Goal: Task Accomplishment & Management: Complete application form

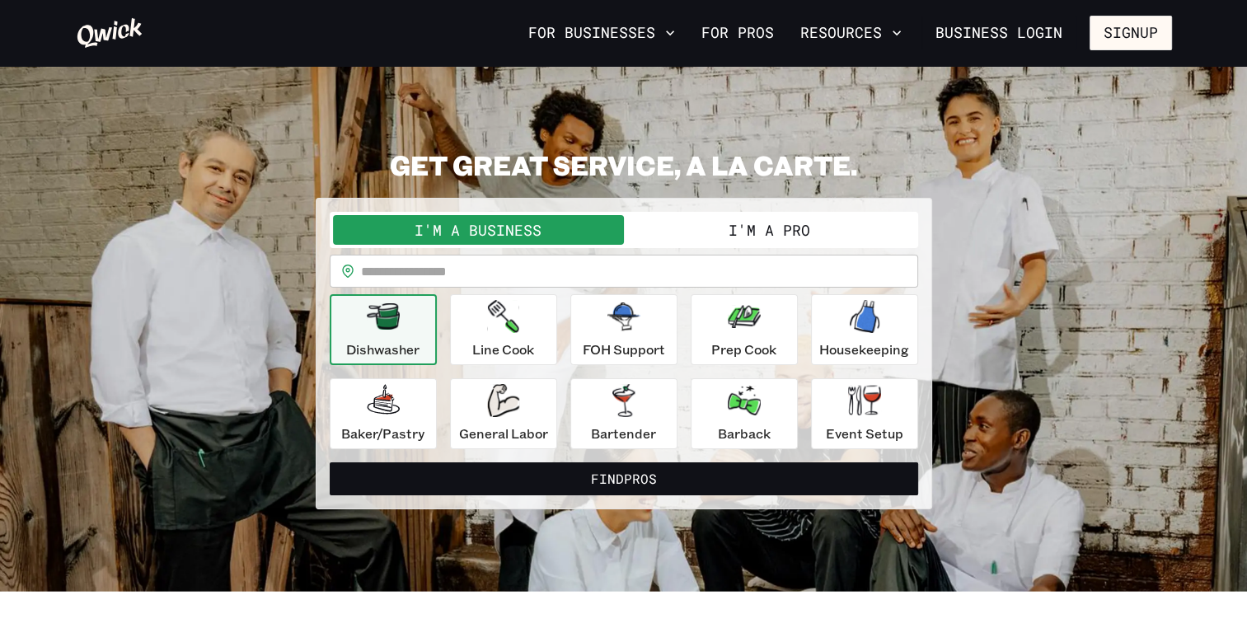
click at [752, 227] on button "I'm a Pro" at bounding box center [769, 230] width 291 height 30
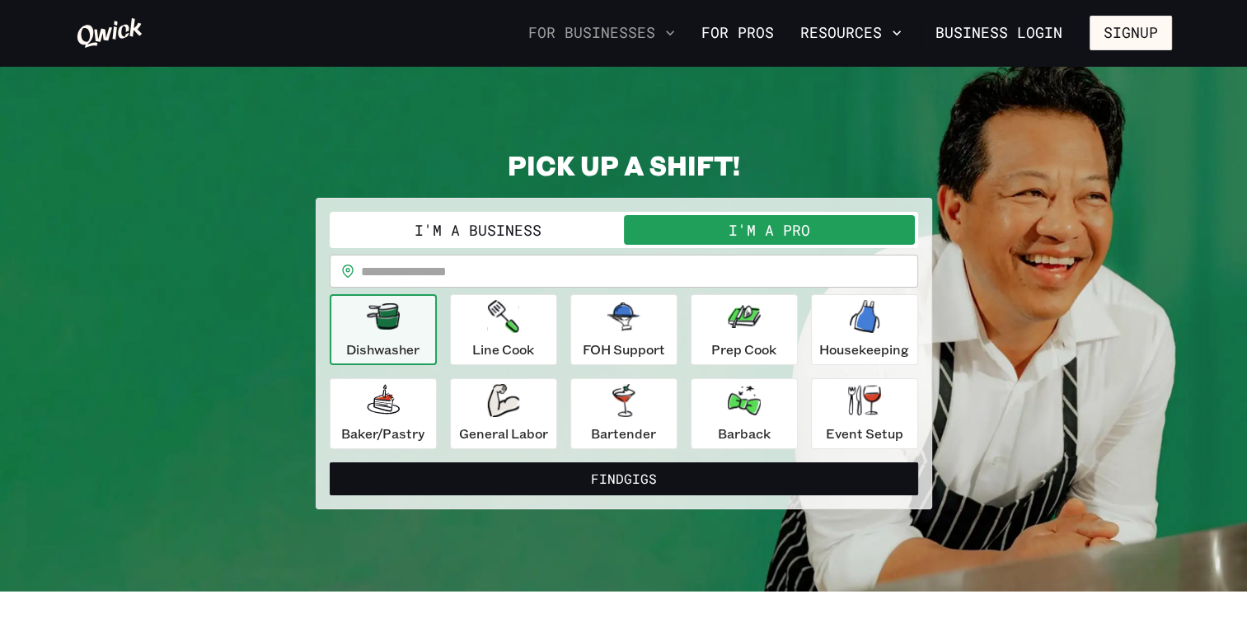
click at [669, 28] on icon "button" at bounding box center [670, 33] width 16 height 16
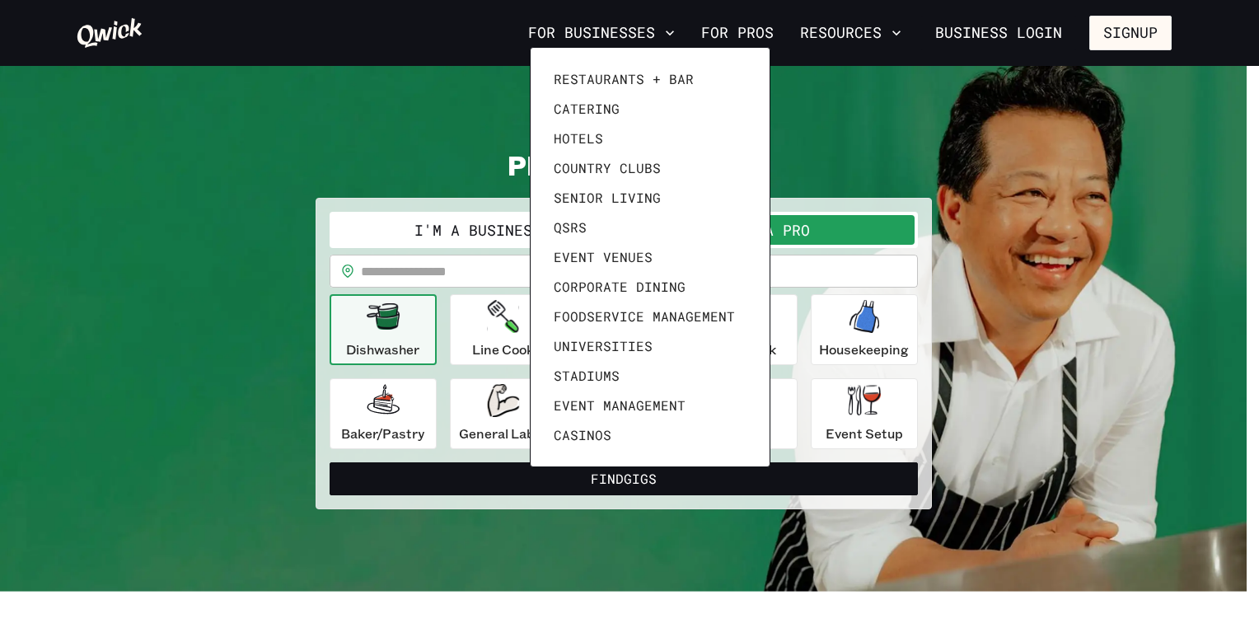
click at [749, 38] on div at bounding box center [629, 314] width 1259 height 628
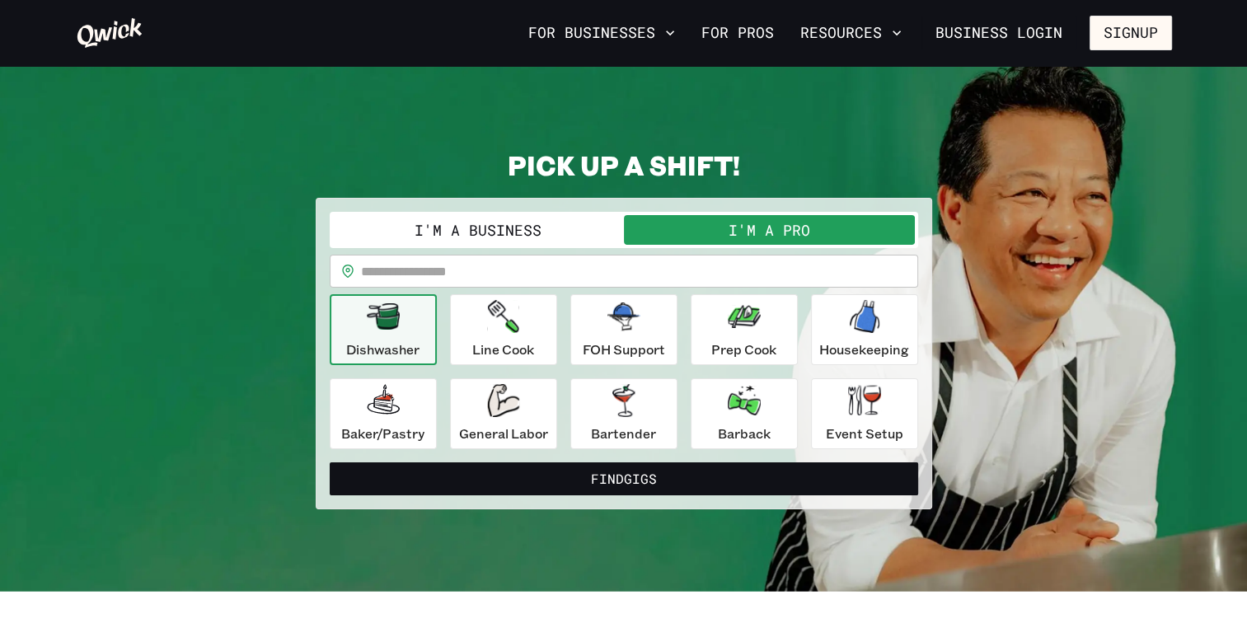
click at [737, 34] on link "For Pros" at bounding box center [738, 33] width 86 height 28
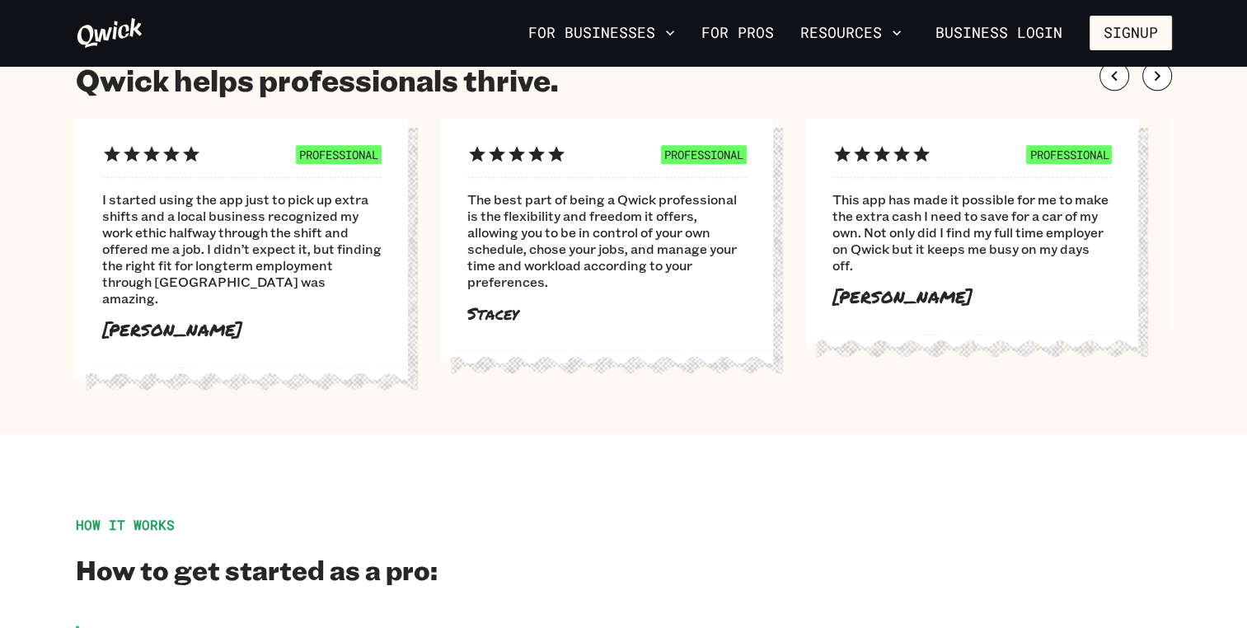
scroll to position [991, 0]
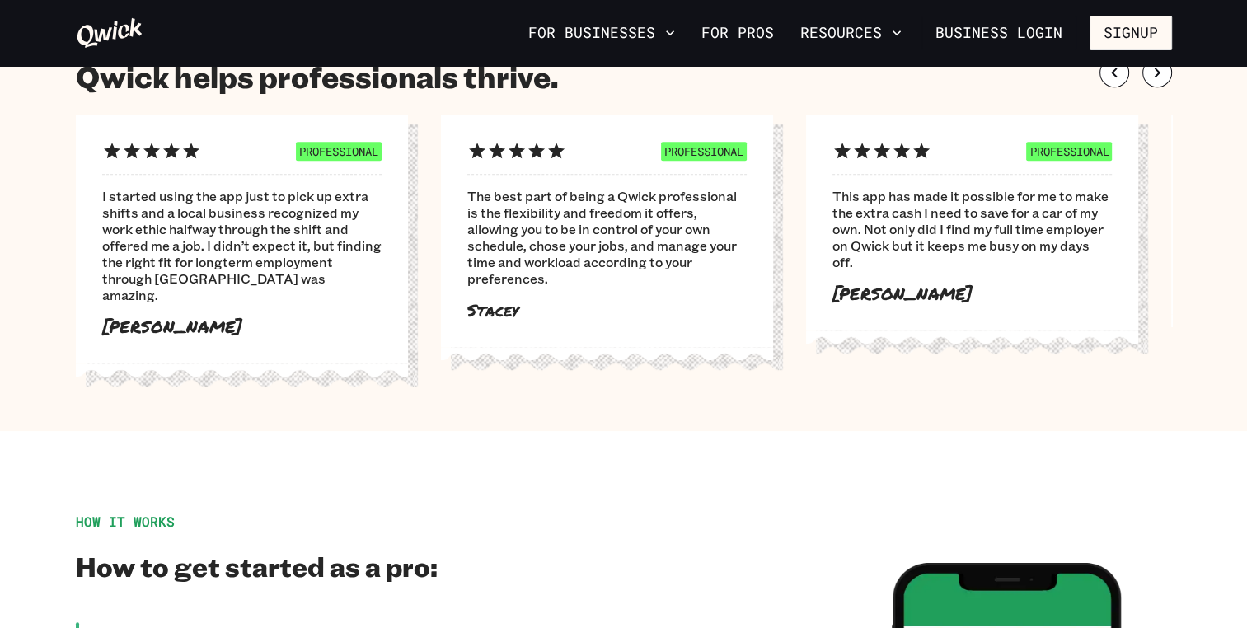
click at [129, 51] on div "For Businesses For Pros Resources Business Login Signup" at bounding box center [623, 33] width 1247 height 66
click at [112, 19] on icon at bounding box center [110, 32] width 68 height 33
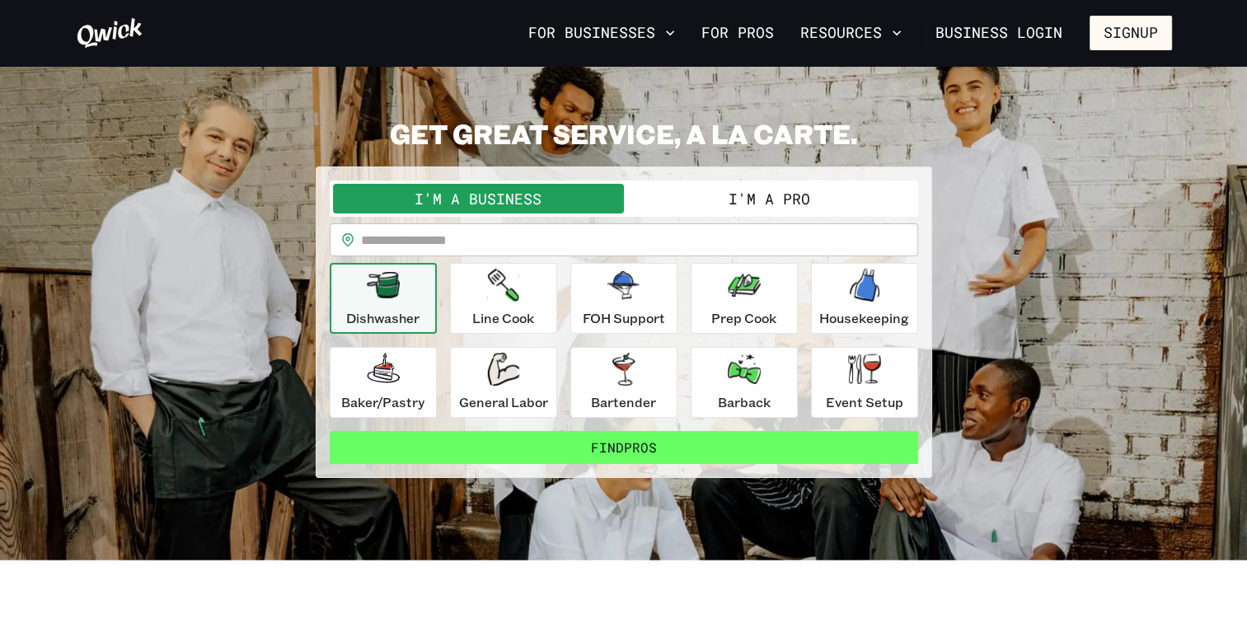
scroll to position [23, 0]
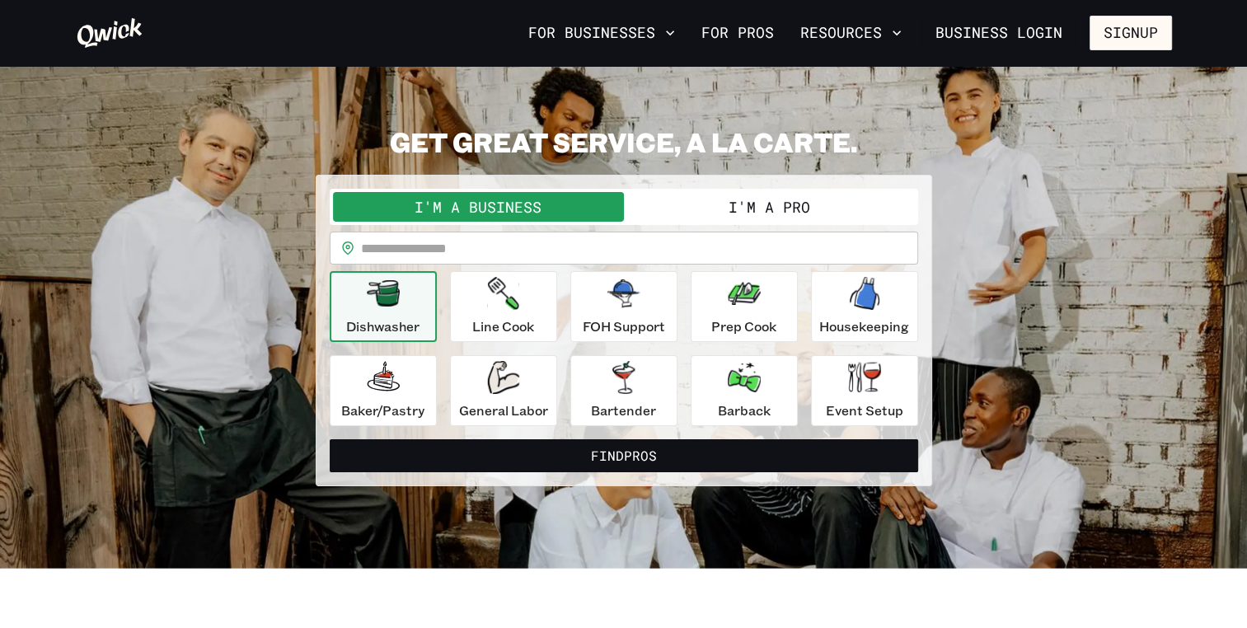
click at [774, 203] on button "I'm a Pro" at bounding box center [769, 207] width 291 height 30
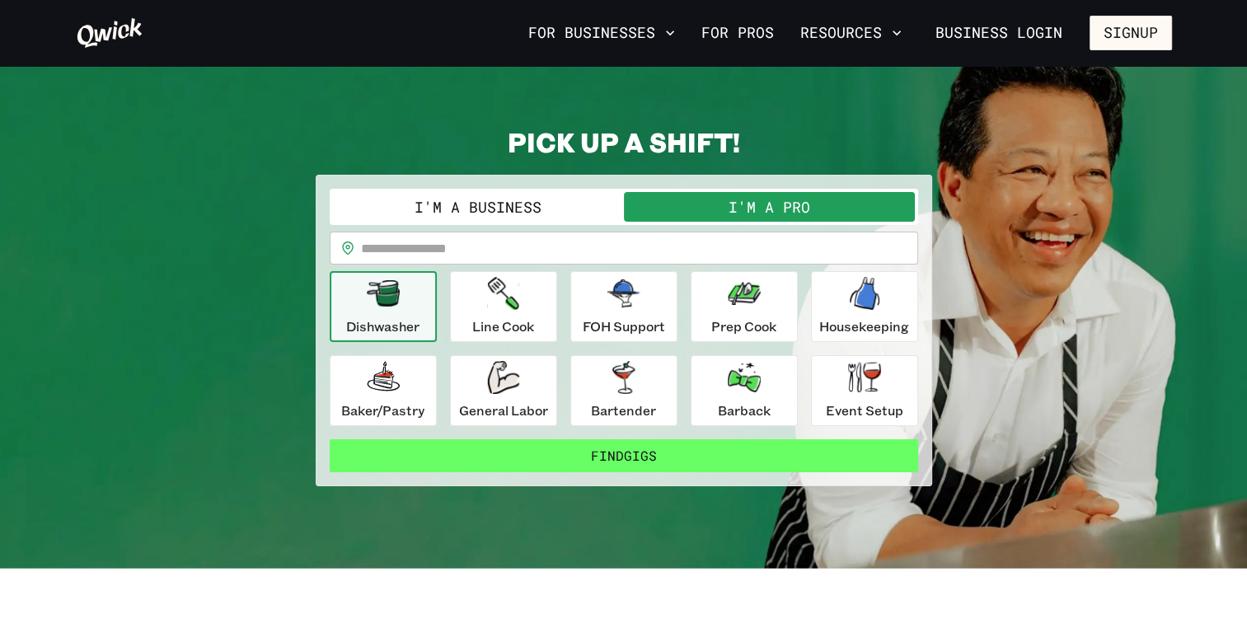
click at [622, 460] on button "Find Gigs" at bounding box center [624, 455] width 588 height 33
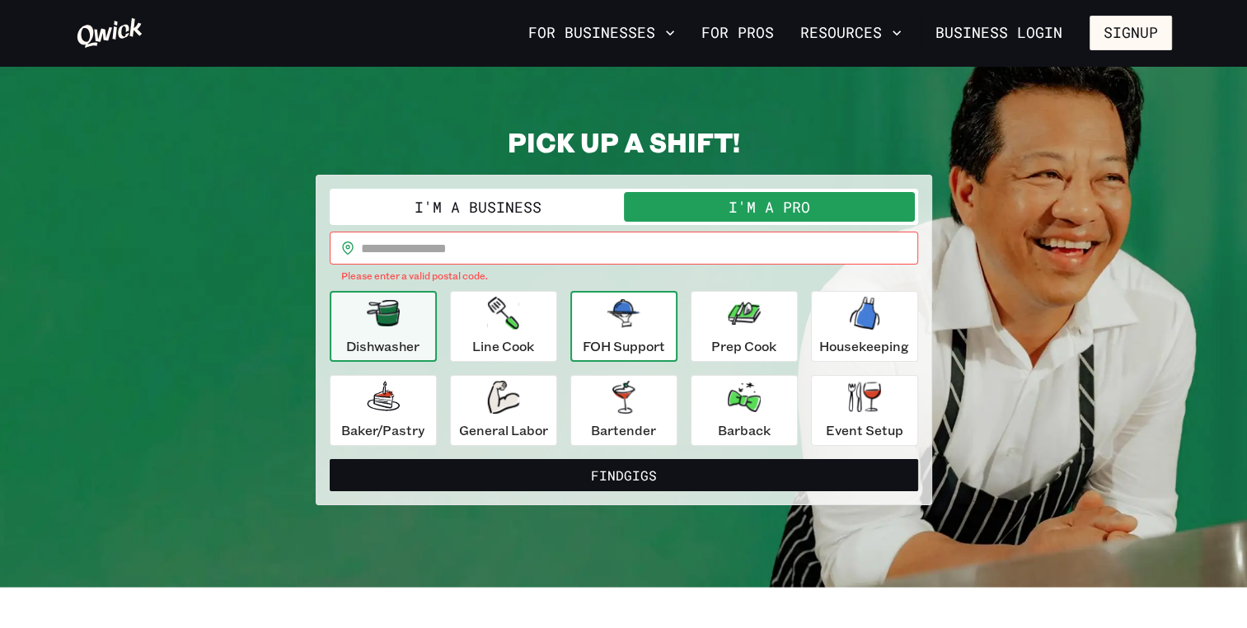
click at [644, 308] on div "FOH Support" at bounding box center [624, 326] width 82 height 59
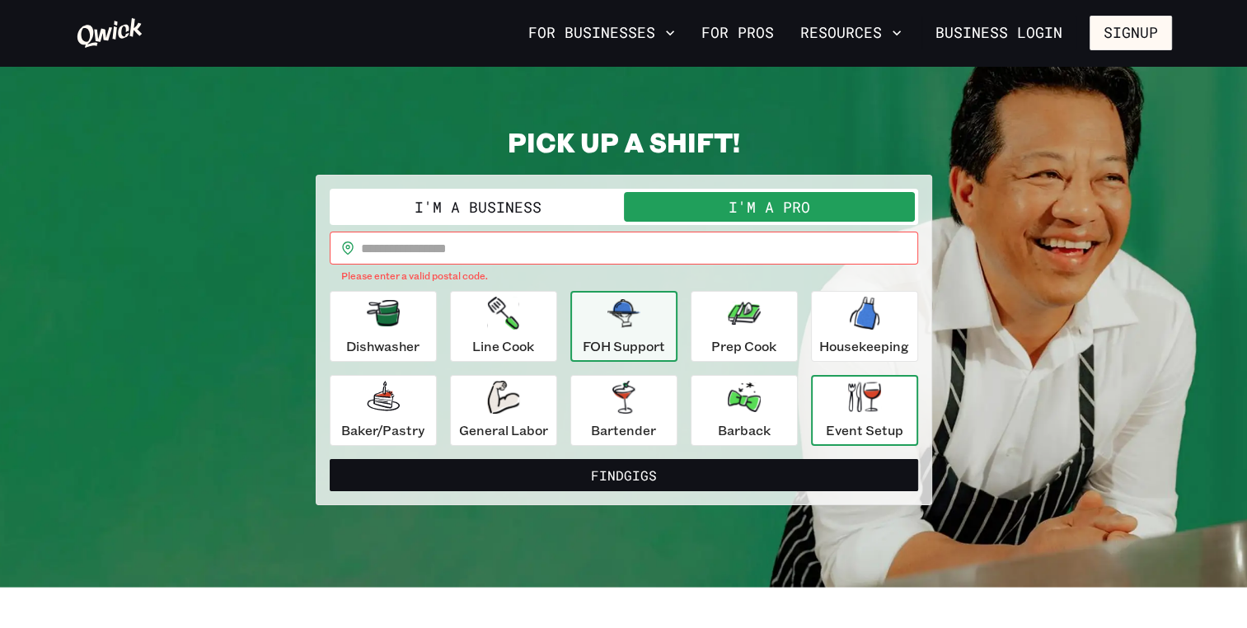
click at [848, 403] on icon "button" at bounding box center [864, 397] width 33 height 30
click at [639, 340] on p "FOH Support" at bounding box center [624, 346] width 82 height 20
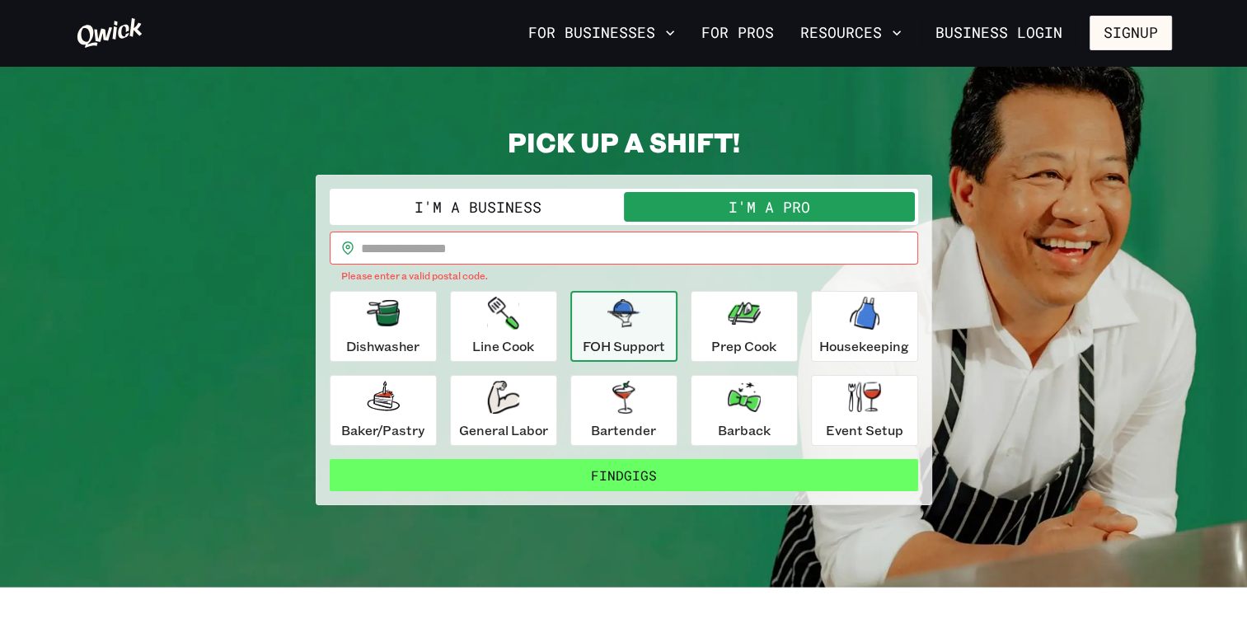
click at [574, 466] on button "Find Gigs" at bounding box center [624, 475] width 588 height 33
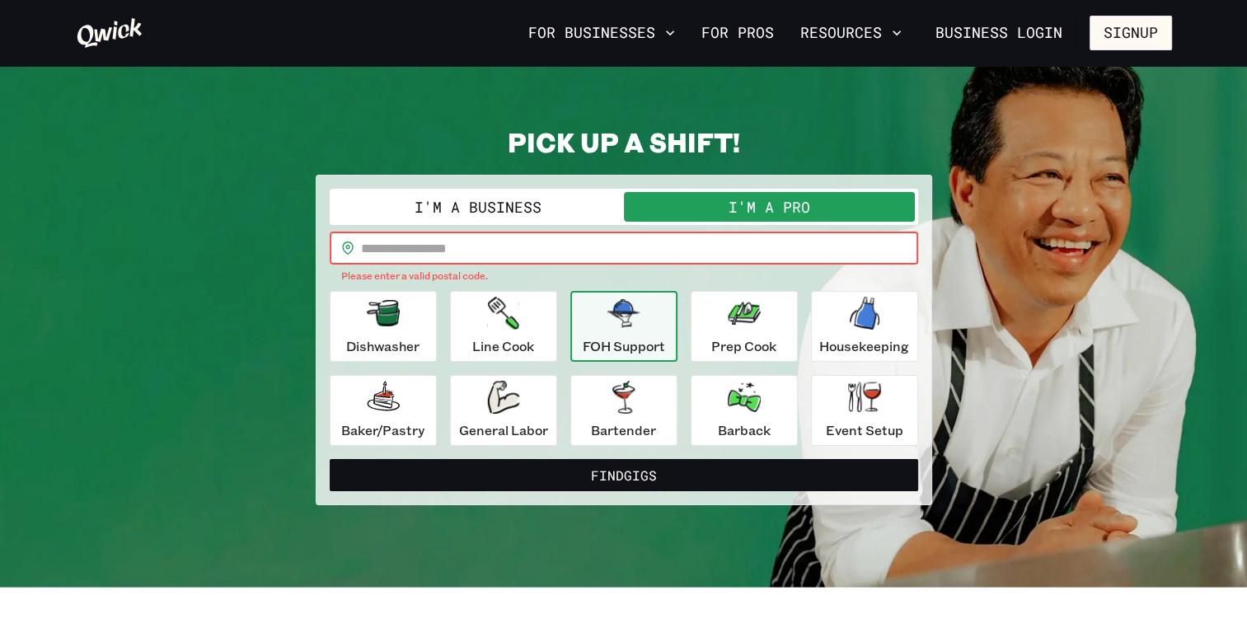
click at [488, 239] on input "text" at bounding box center [639, 248] width 557 height 33
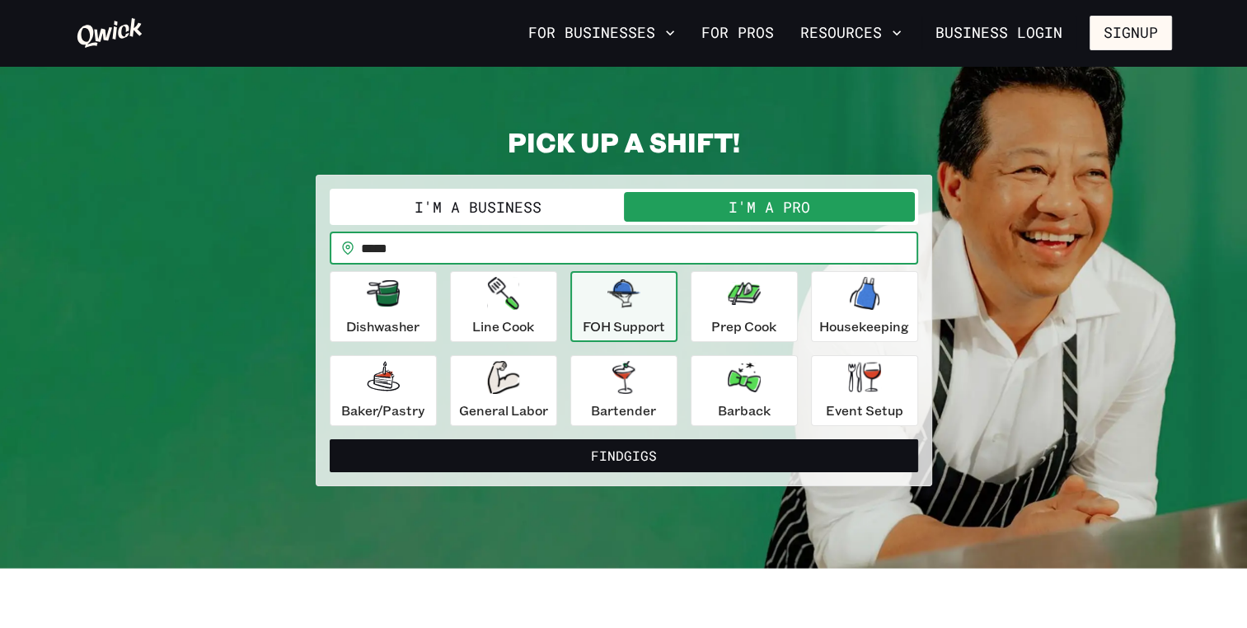
type input "*****"
click at [330, 439] on button "Find Gigs" at bounding box center [624, 455] width 588 height 33
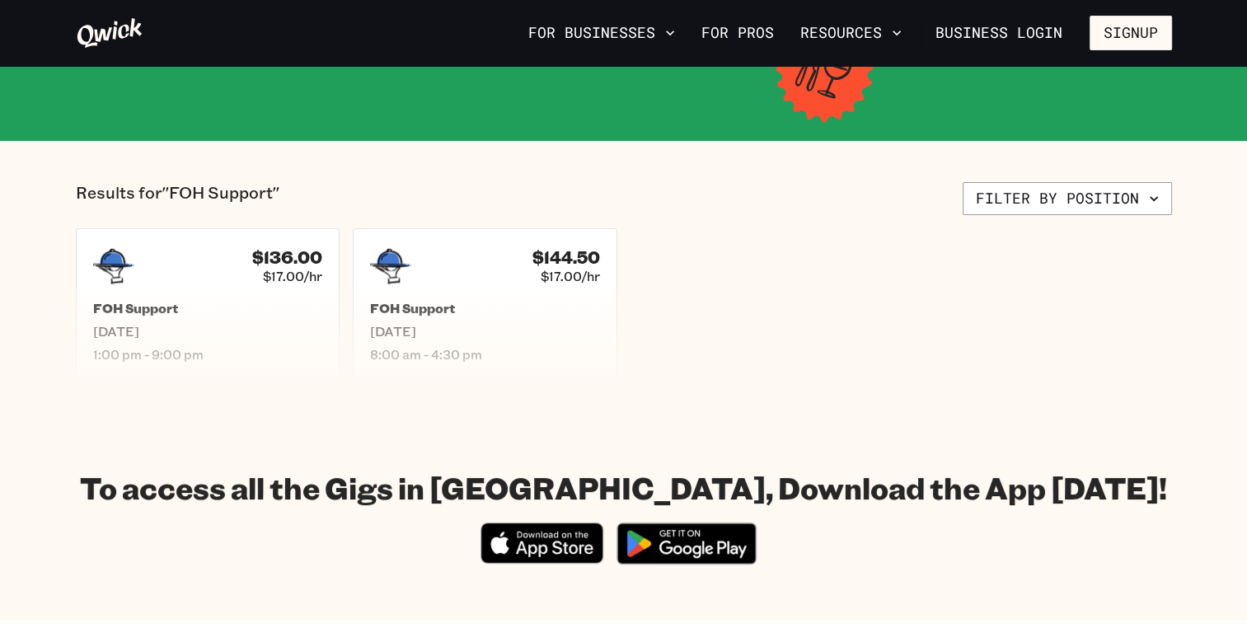
scroll to position [321, 0]
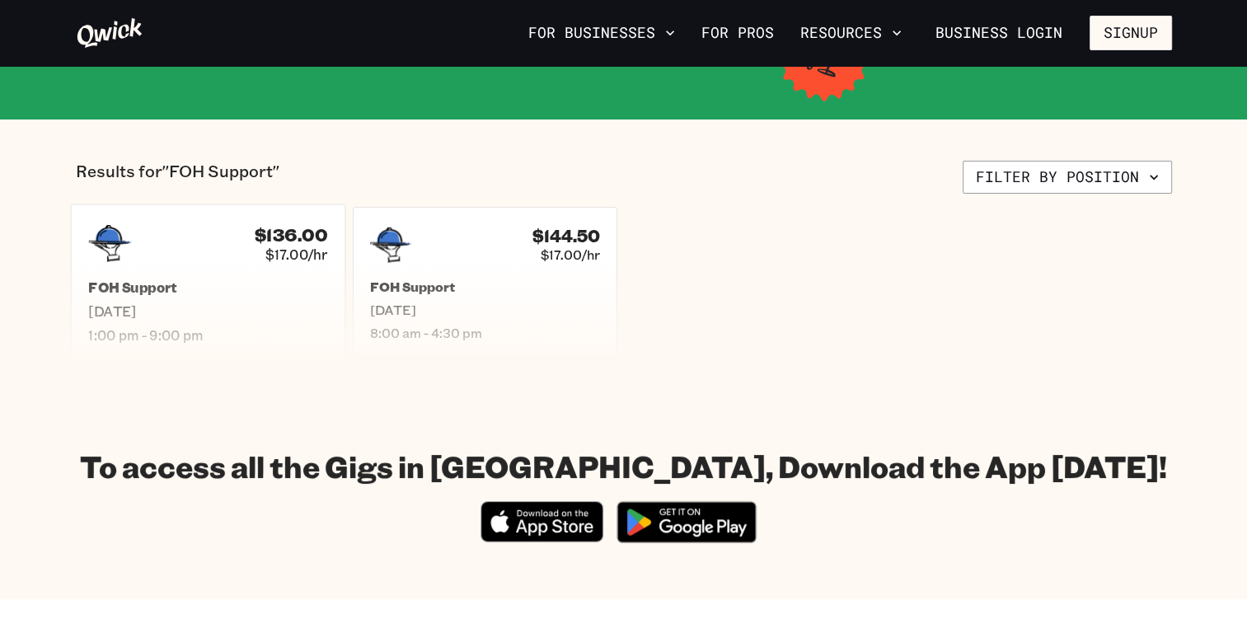
click at [300, 272] on div "$136.00 $17.00/hr FOH Support [DATE] 1:00 pm - 9:00 pm" at bounding box center [207, 282] width 274 height 157
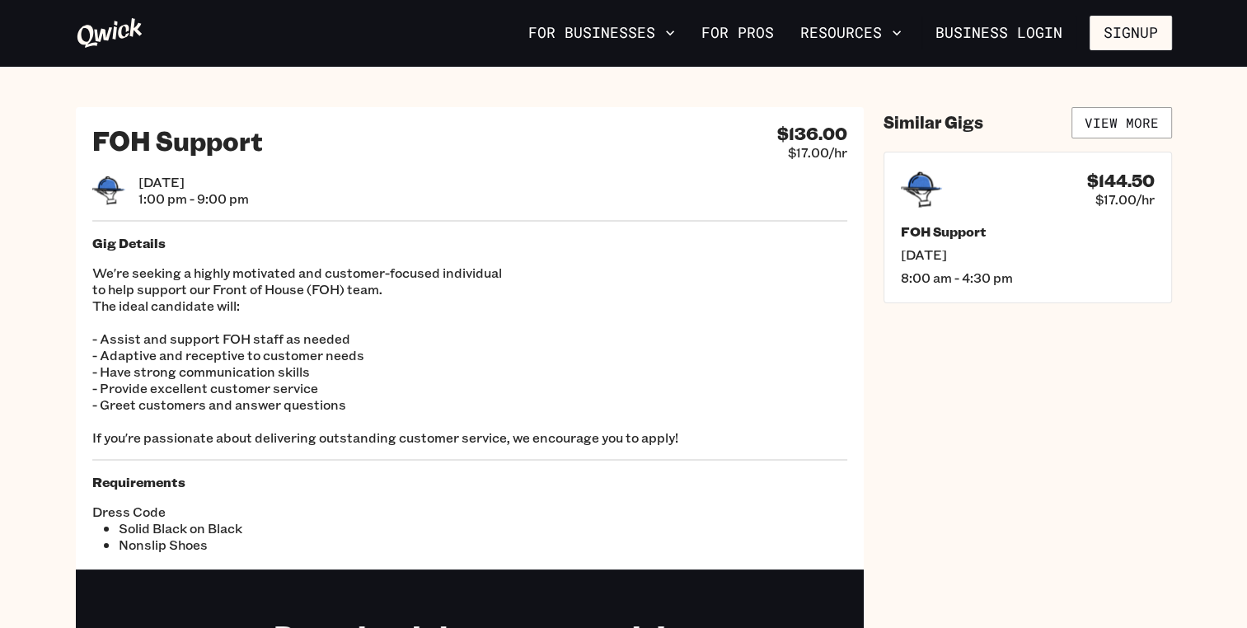
scroll to position [321, 0]
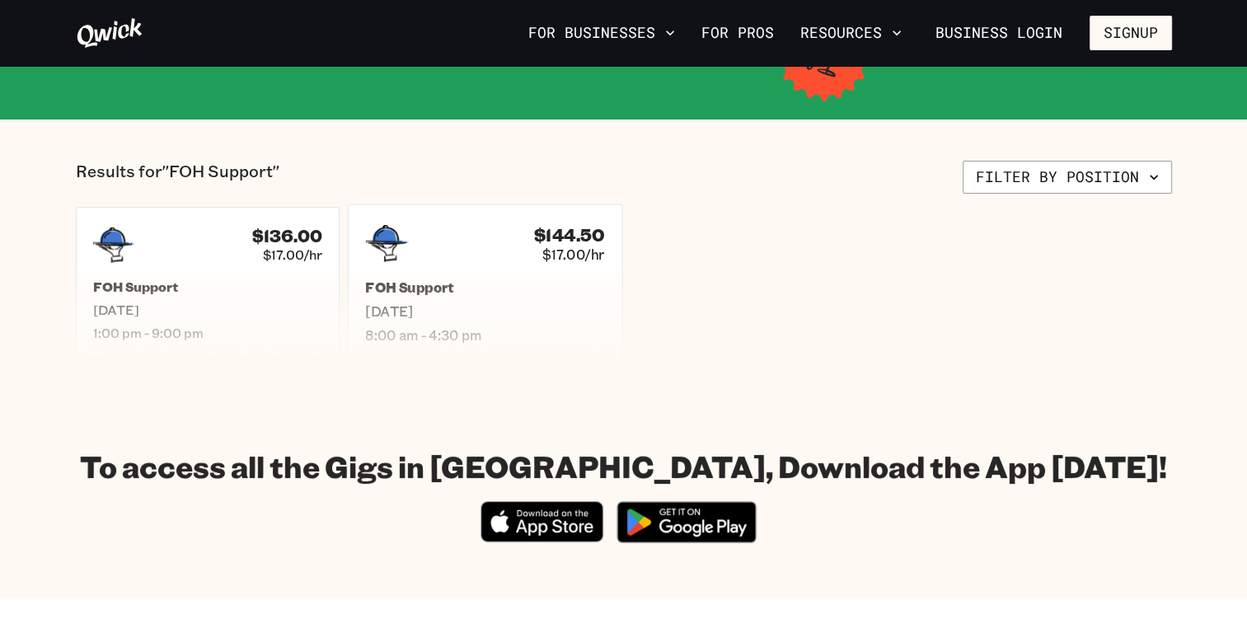
click at [458, 307] on span "[DATE]" at bounding box center [484, 310] width 239 height 17
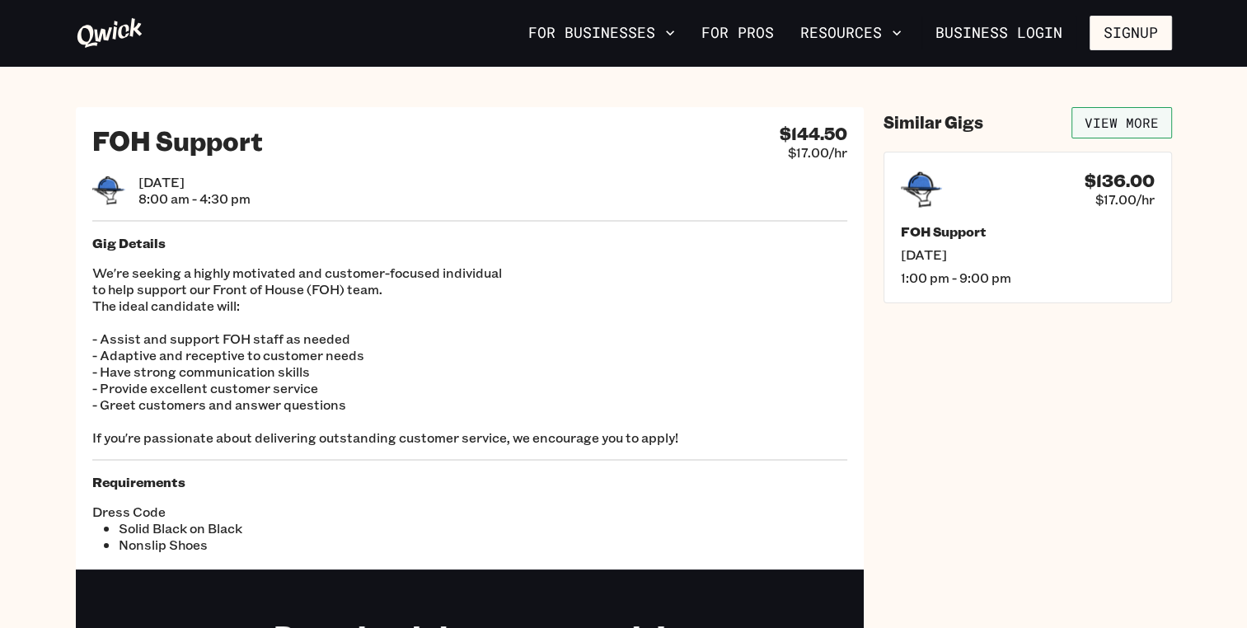
click at [1115, 120] on link "View More" at bounding box center [1121, 122] width 101 height 31
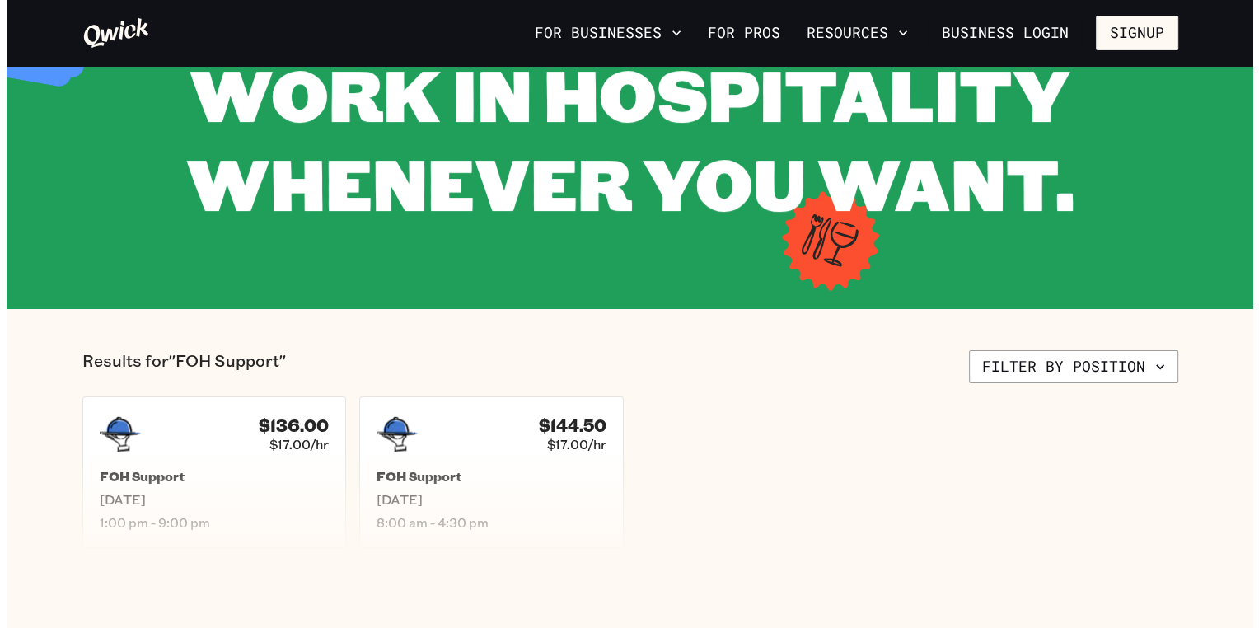
scroll to position [105, 0]
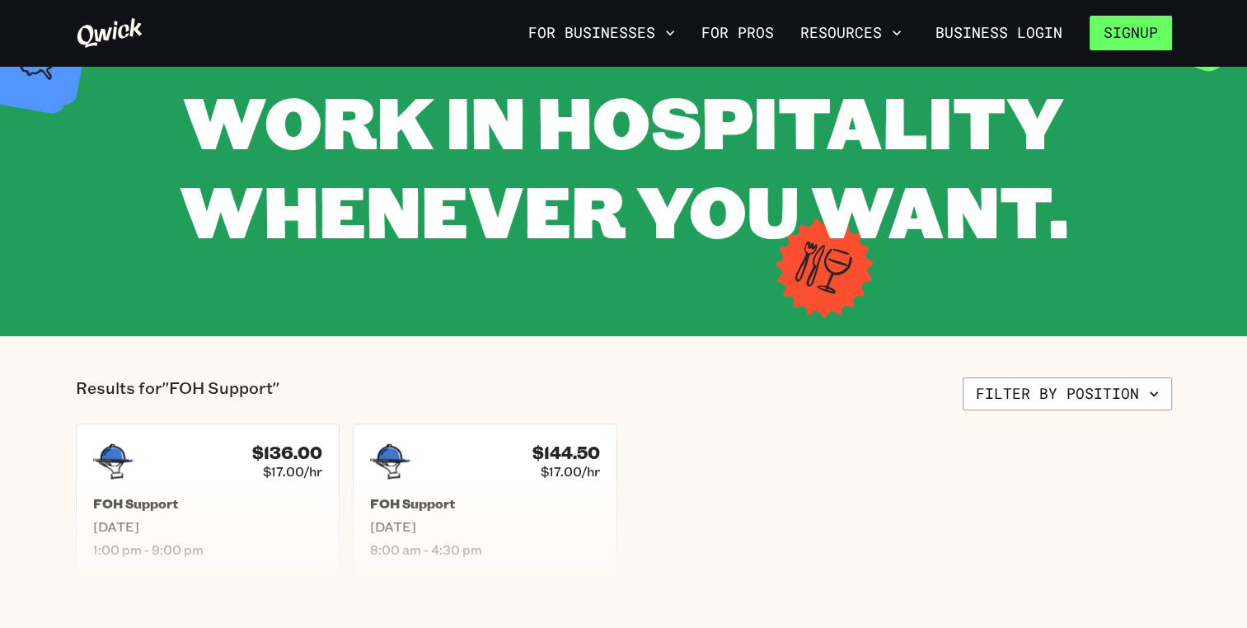
click at [1130, 37] on button "Signup" at bounding box center [1131, 33] width 82 height 35
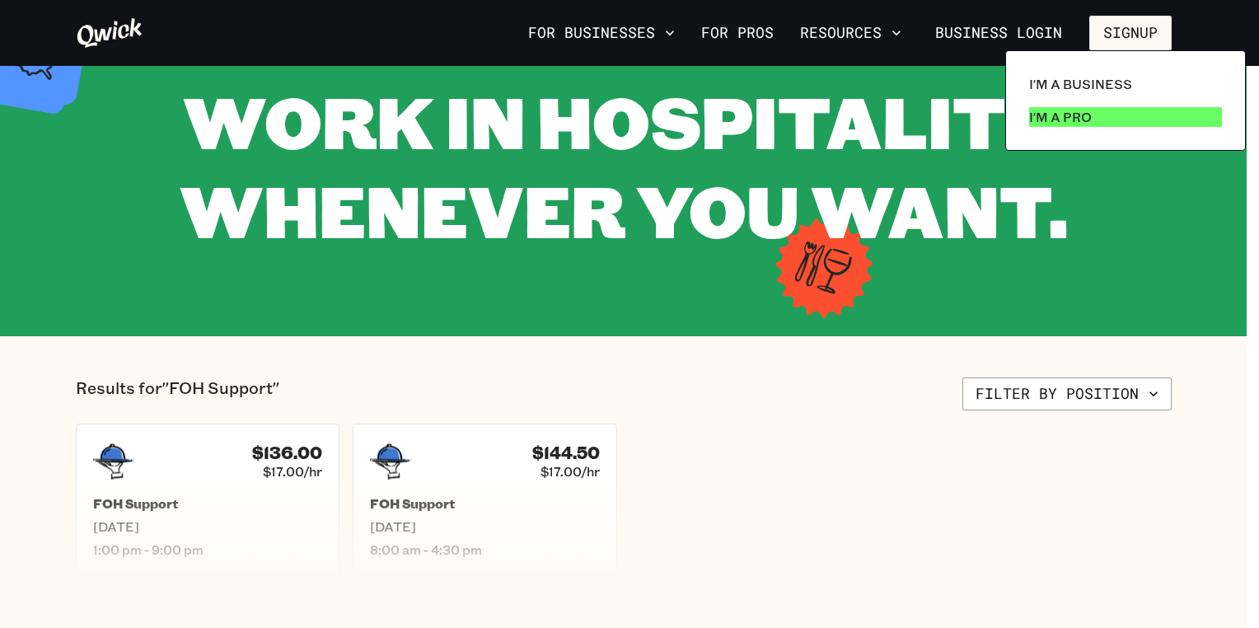
click at [1066, 118] on p "I'm a Pro" at bounding box center [1060, 117] width 63 height 20
